Goal: Communication & Community: Answer question/provide support

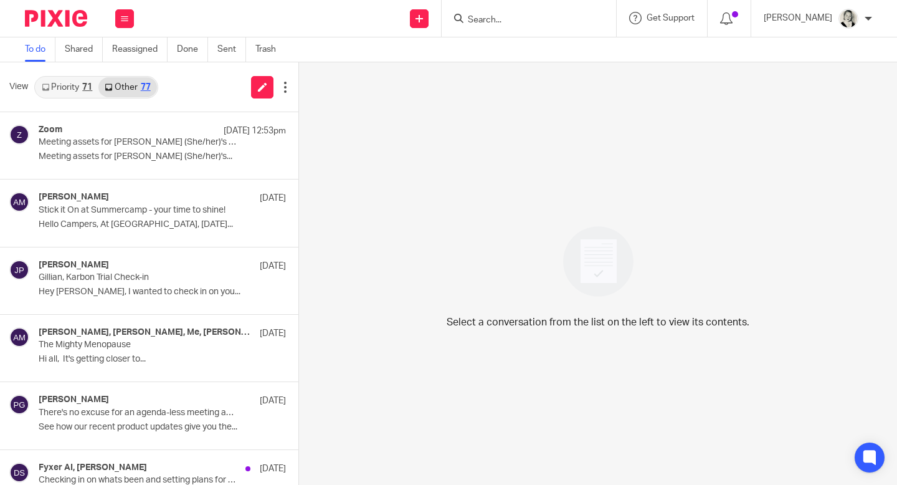
drag, startPoint x: 0, startPoint y: 0, endPoint x: 82, endPoint y: 88, distance: 120.8
click at [82, 88] on link "Priority 71" at bounding box center [67, 87] width 63 height 20
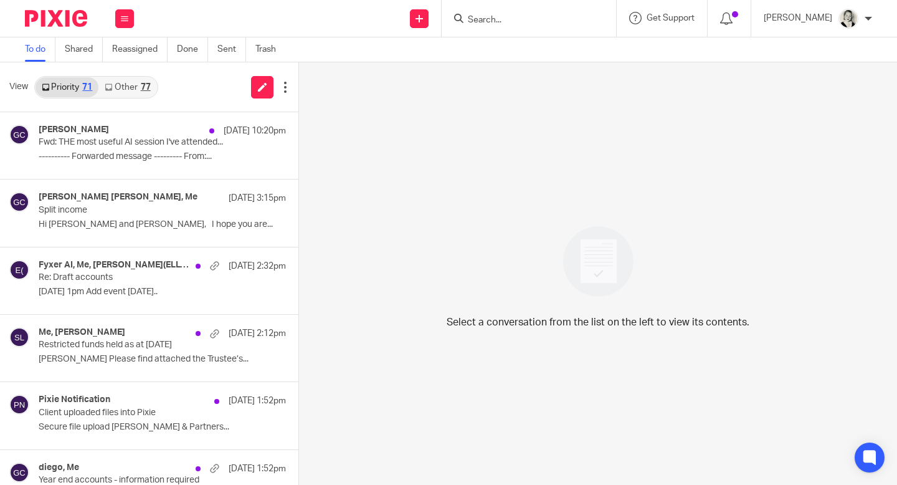
click at [148, 87] on div "77" at bounding box center [146, 87] width 10 height 9
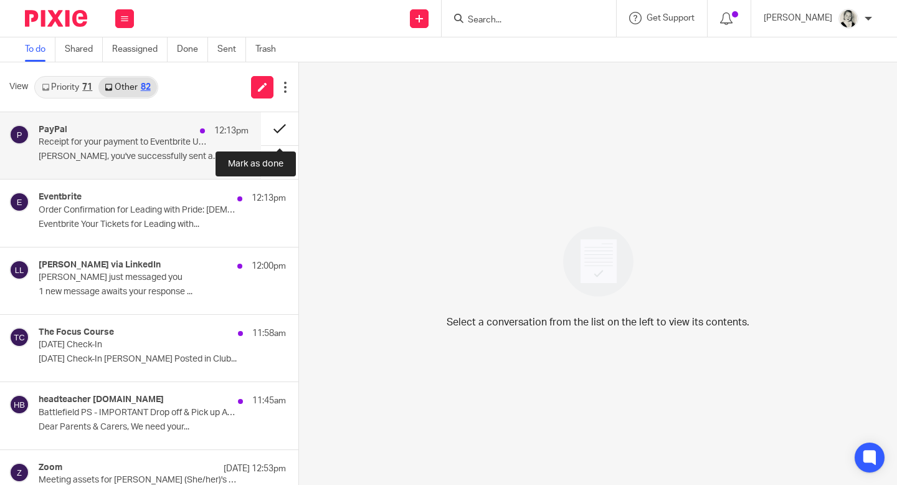
click at [279, 125] on button at bounding box center [279, 128] width 37 height 33
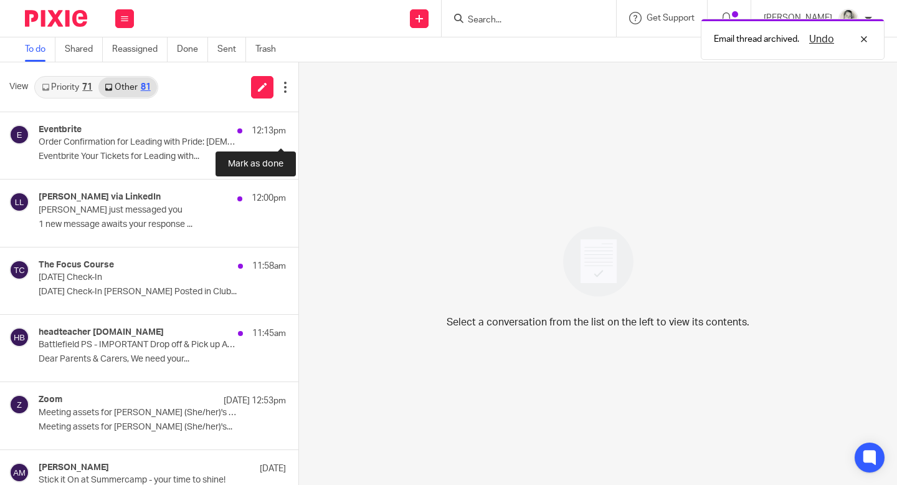
click at [299, 125] on button at bounding box center [304, 128] width 10 height 33
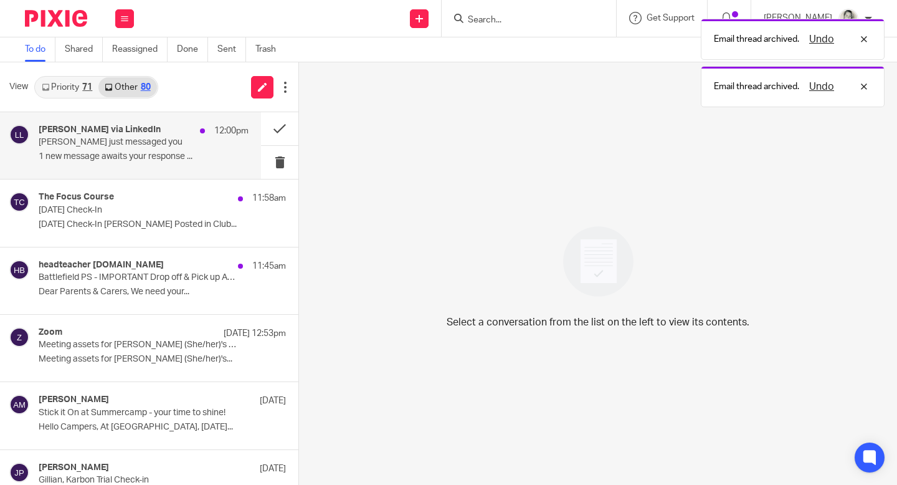
click at [171, 141] on p "Laura just messaged you" at bounding box center [123, 142] width 168 height 11
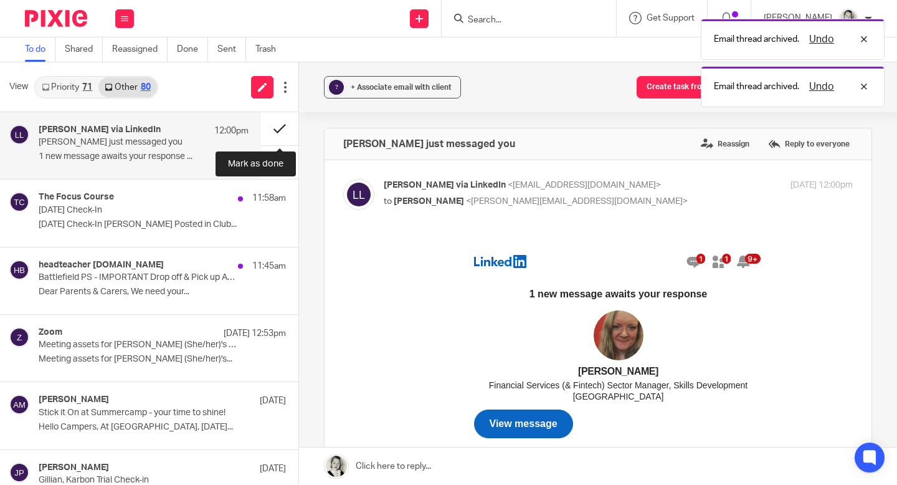
click at [282, 125] on button at bounding box center [279, 128] width 37 height 33
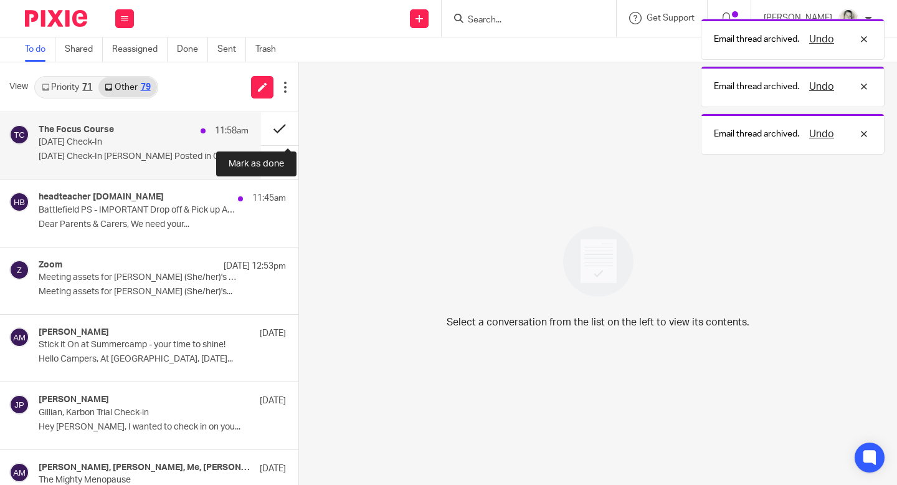
click at [282, 127] on button at bounding box center [279, 128] width 37 height 33
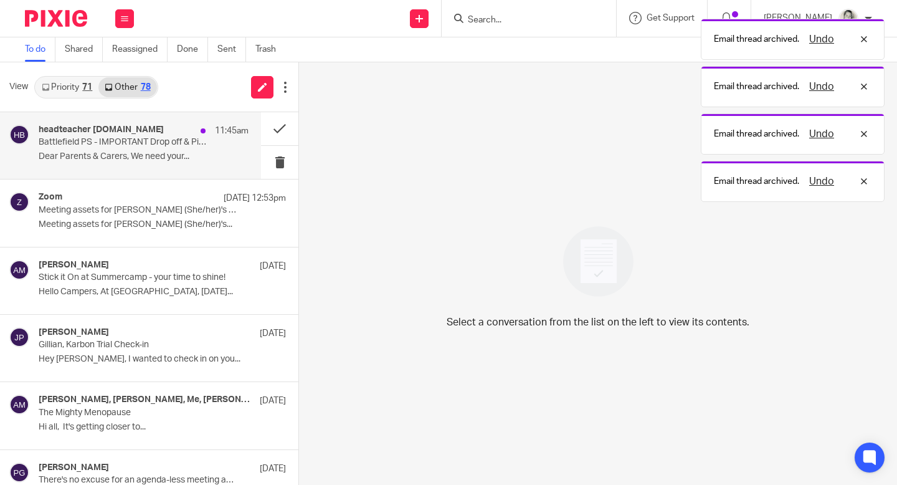
click at [211, 143] on div "headteacher battlefield-pri.glasgow.sch.uk 11:45am Battlefield PS - IMPORTANT D…" at bounding box center [144, 146] width 210 height 42
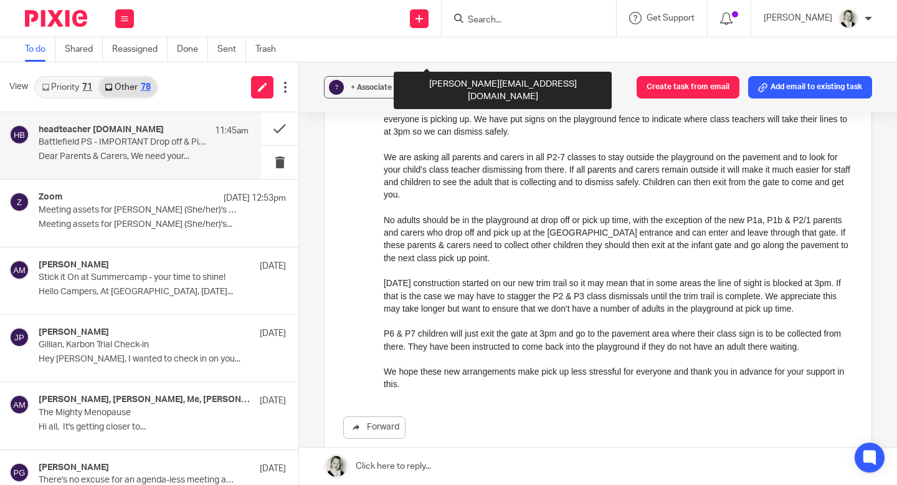
scroll to position [165, 0]
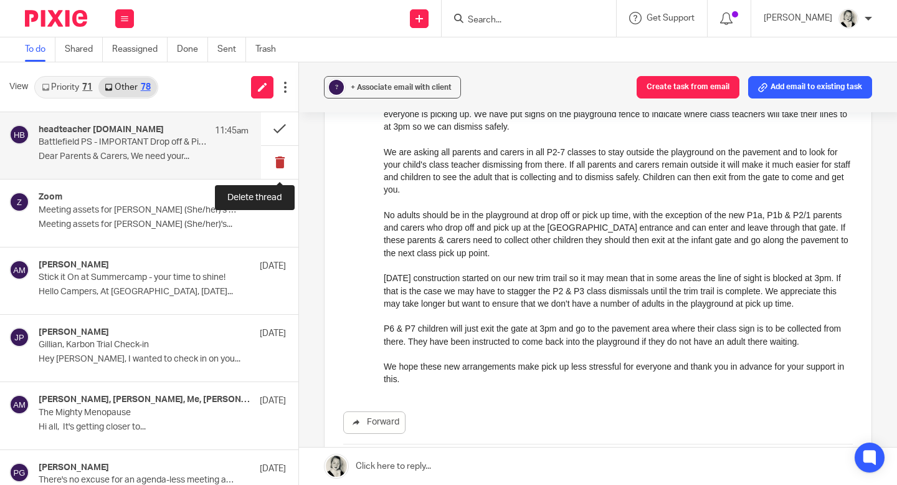
click at [283, 156] on button at bounding box center [279, 162] width 37 height 33
